Goal: Task Accomplishment & Management: Manage account settings

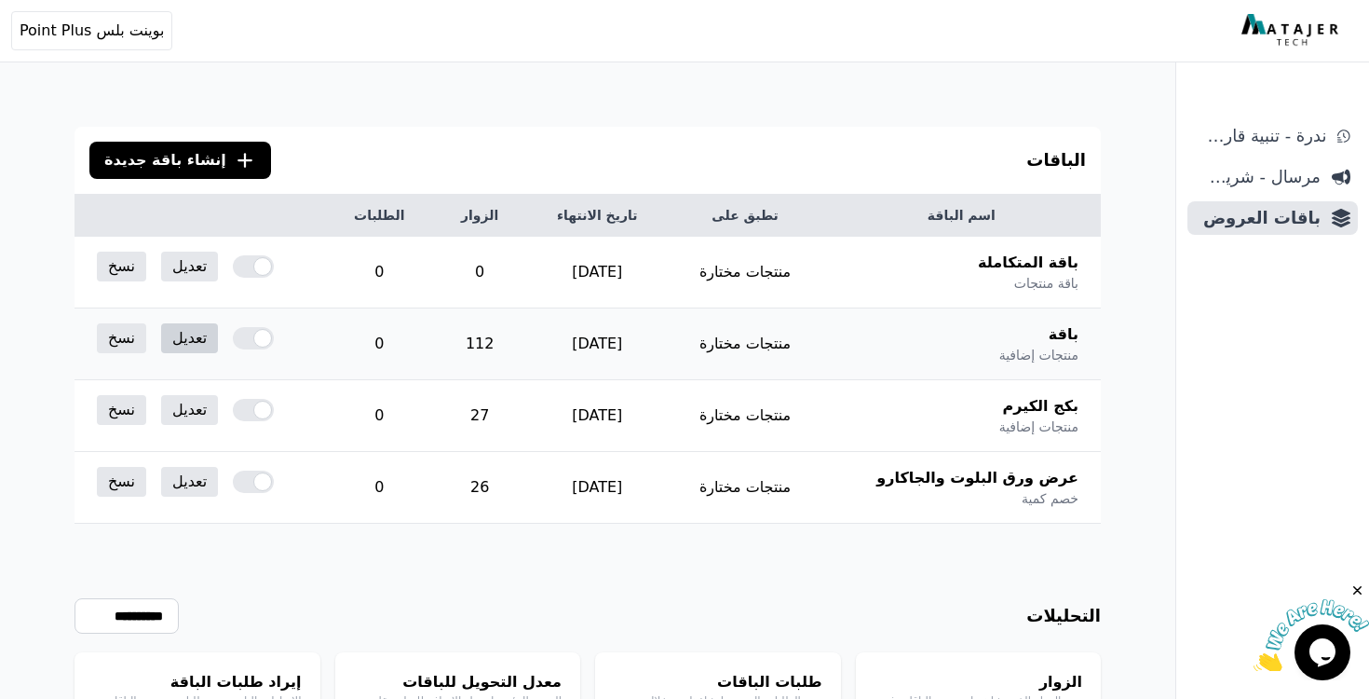
click at [186, 340] on link "تعديل" at bounding box center [189, 338] width 57 height 30
click at [202, 418] on link "تعديل" at bounding box center [189, 410] width 57 height 30
click at [190, 332] on link "تعديل" at bounding box center [189, 338] width 57 height 30
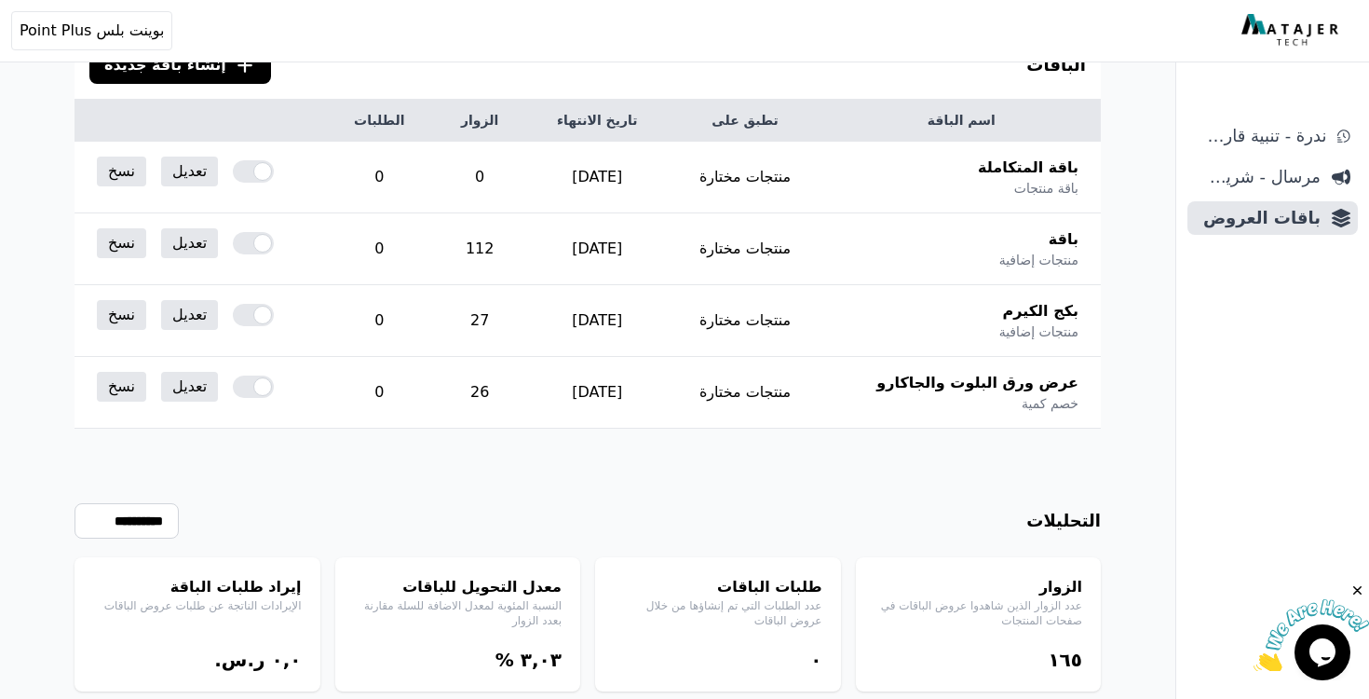
scroll to position [147, 0]
